Goal: Check status: Check status

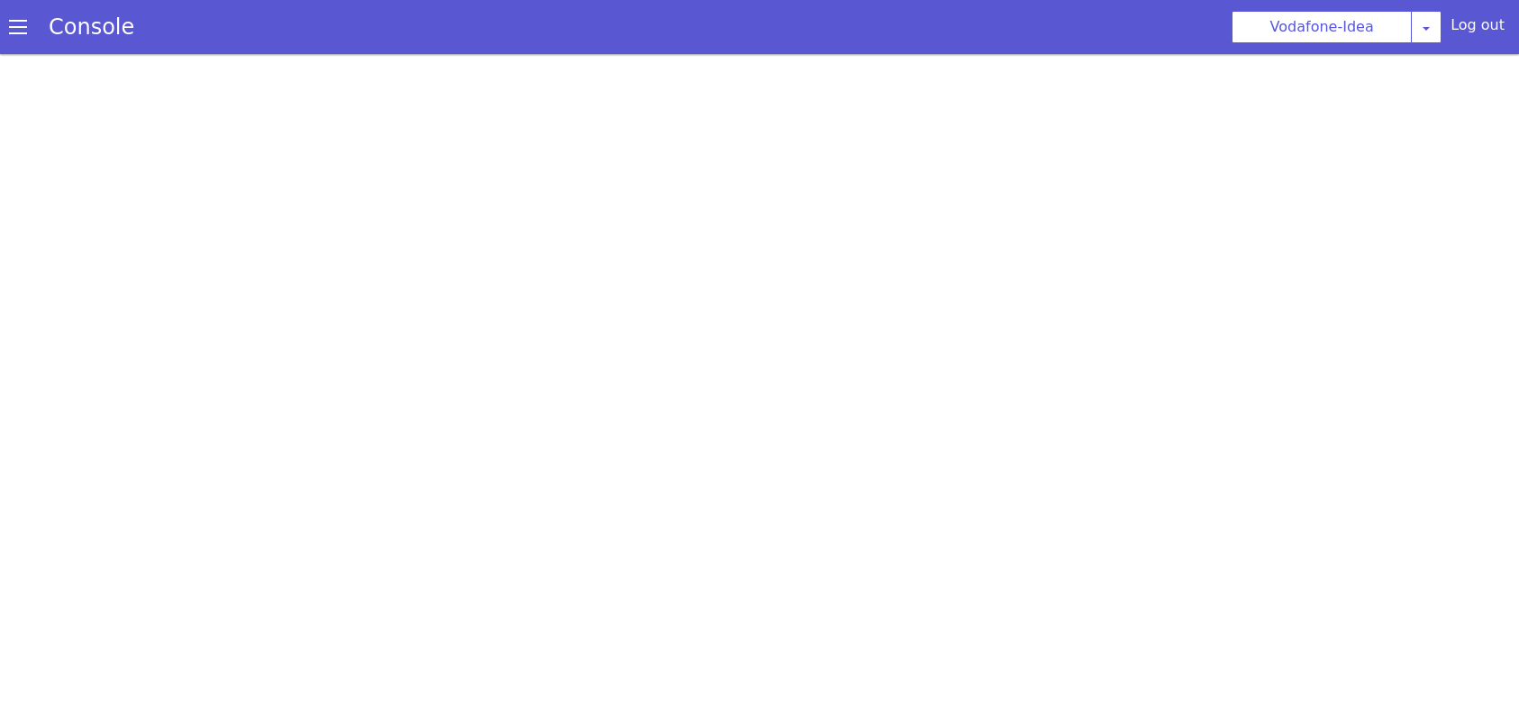
scroll to position [5, 0]
select select "ta"
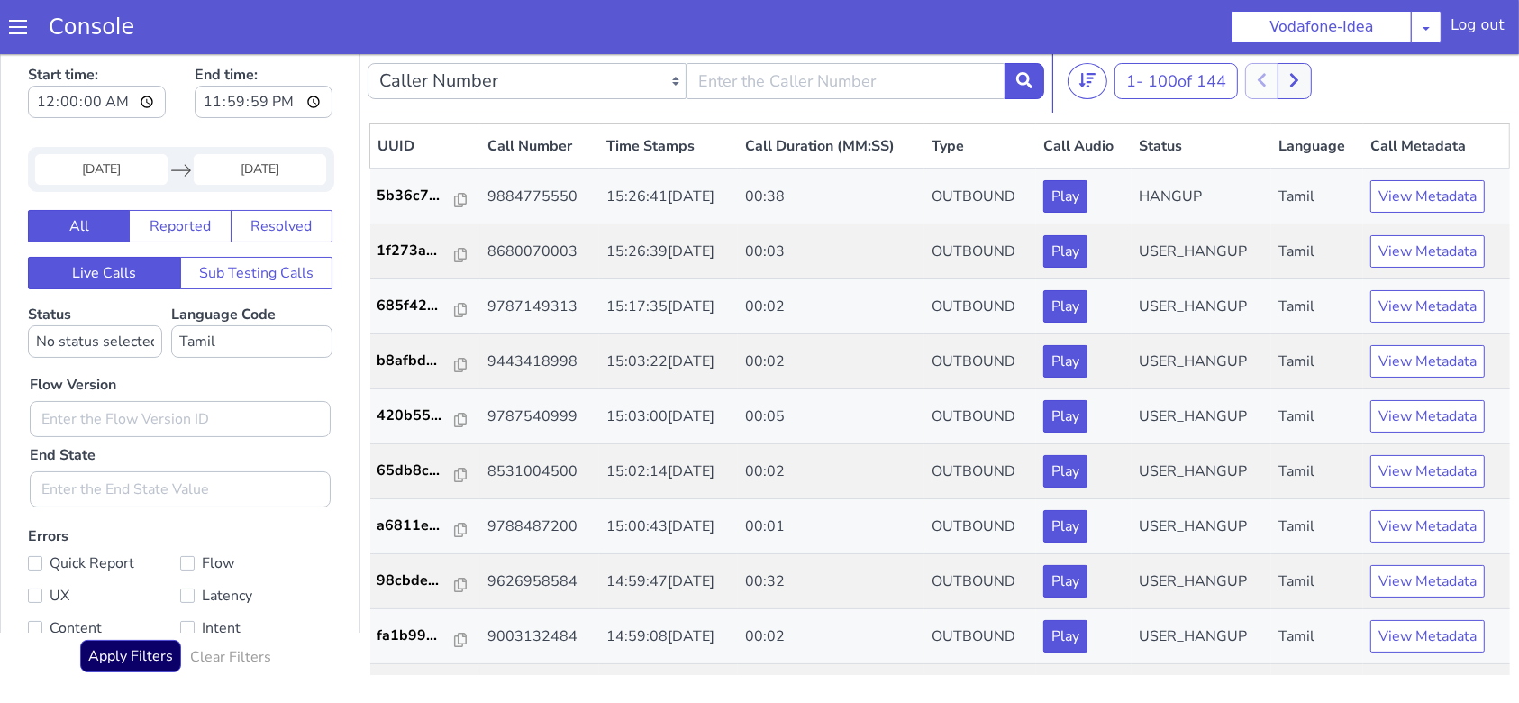
scroll to position [1201, 0]
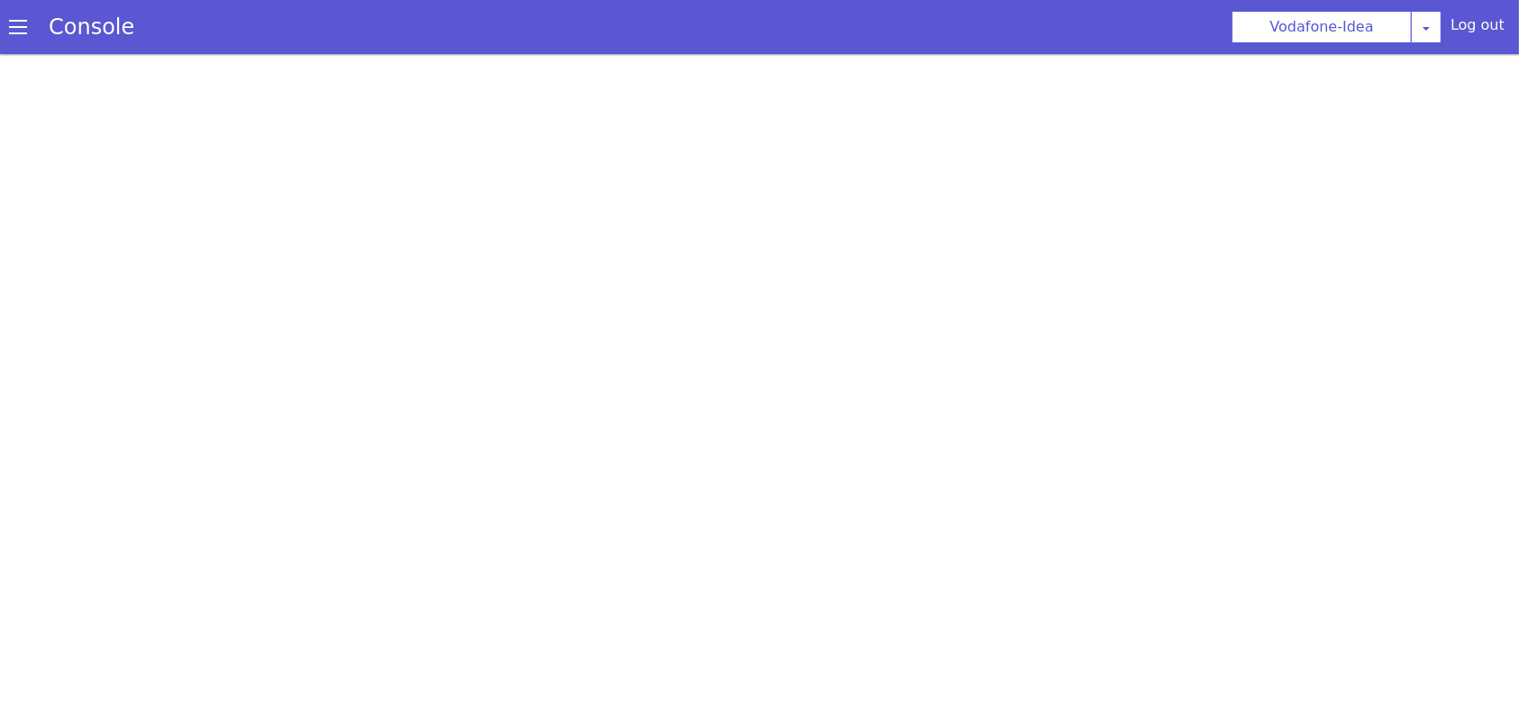
select select "ta"
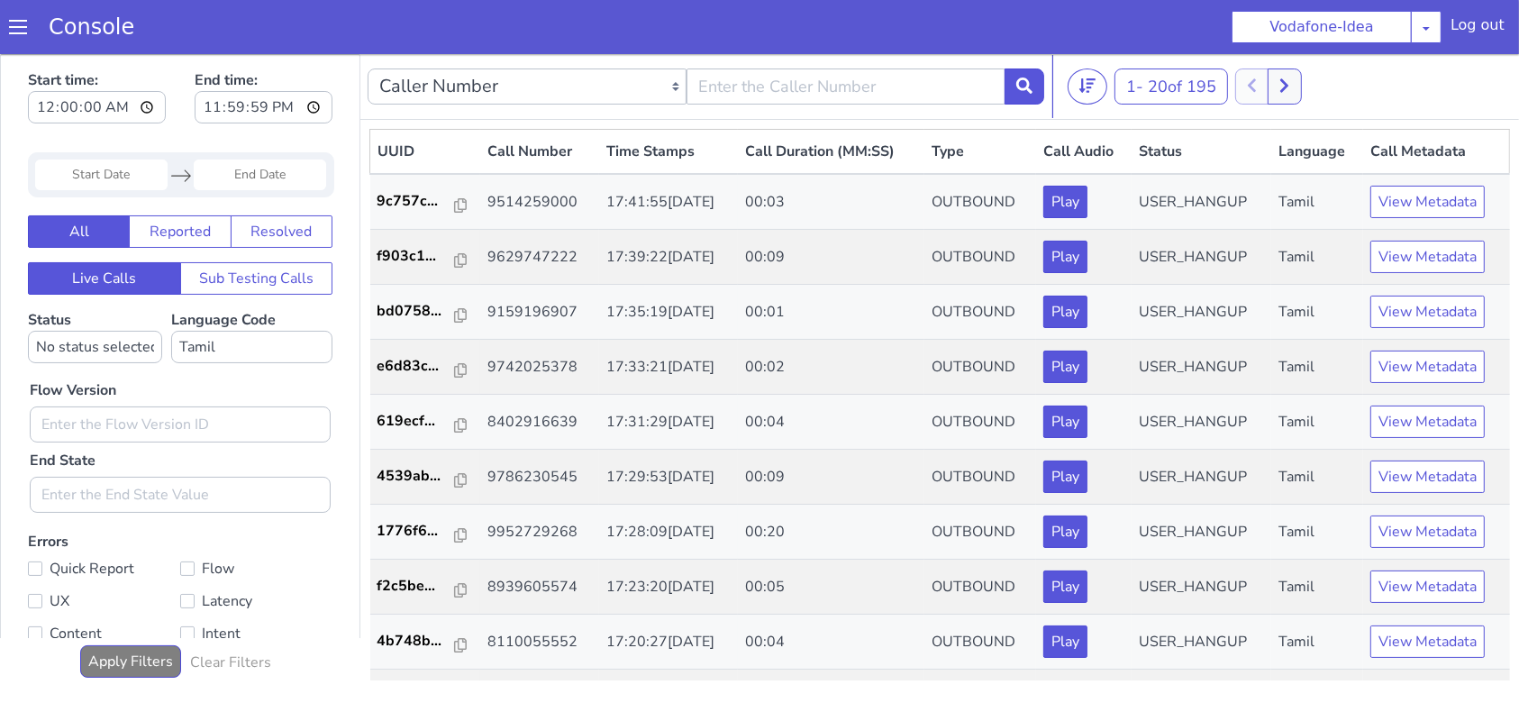
click at [141, 159] on input "Start Date" at bounding box center [109, 153] width 132 height 31
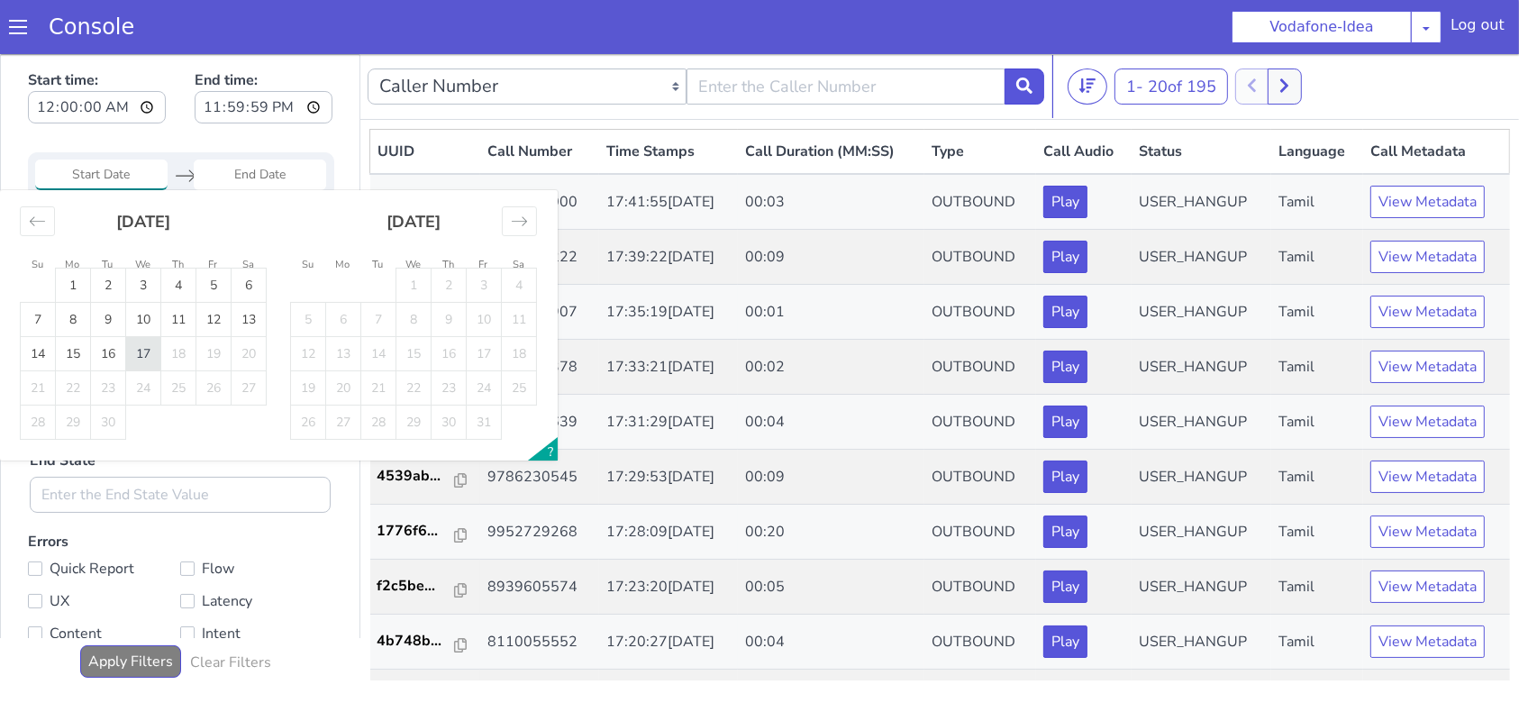
type input "[DATE]"
